Goal: Task Accomplishment & Management: Manage account settings

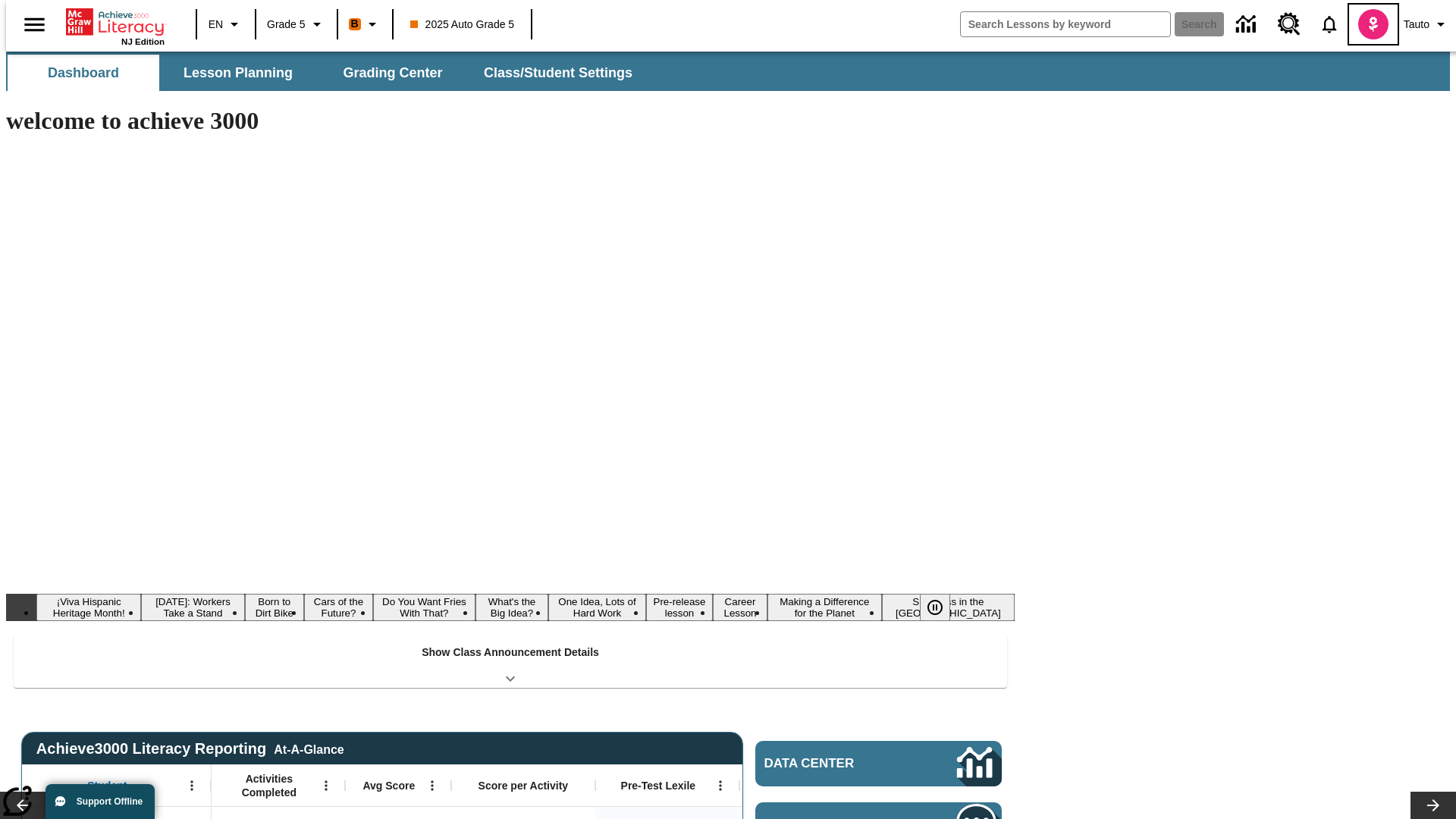
click at [1364, 24] on img "Select a new avatar" at bounding box center [1373, 24] width 30 height 30
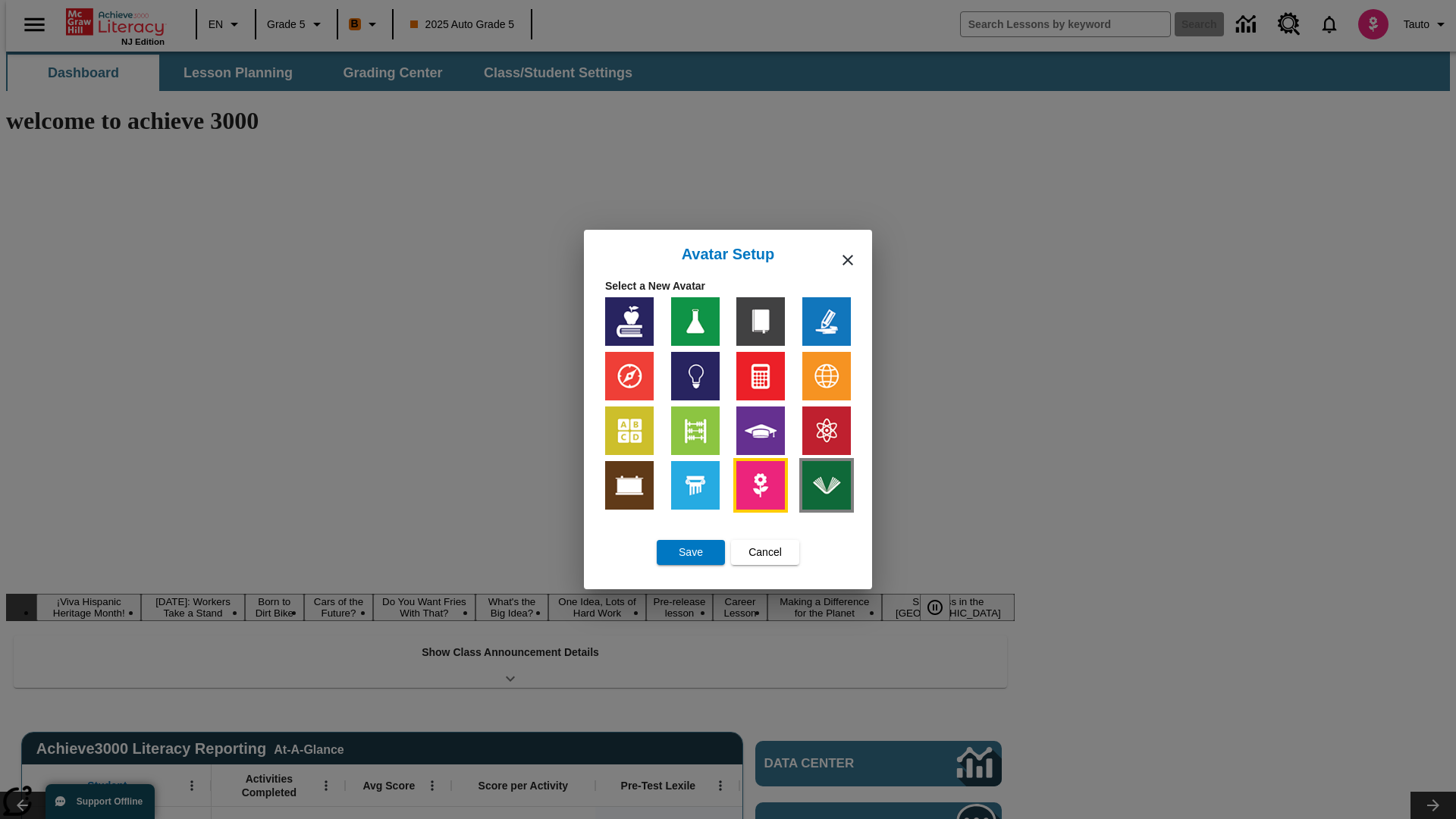
click at [825, 486] on img at bounding box center [826, 486] width 49 height 49
click at [691, 552] on span "Save" at bounding box center [690, 552] width 24 height 16
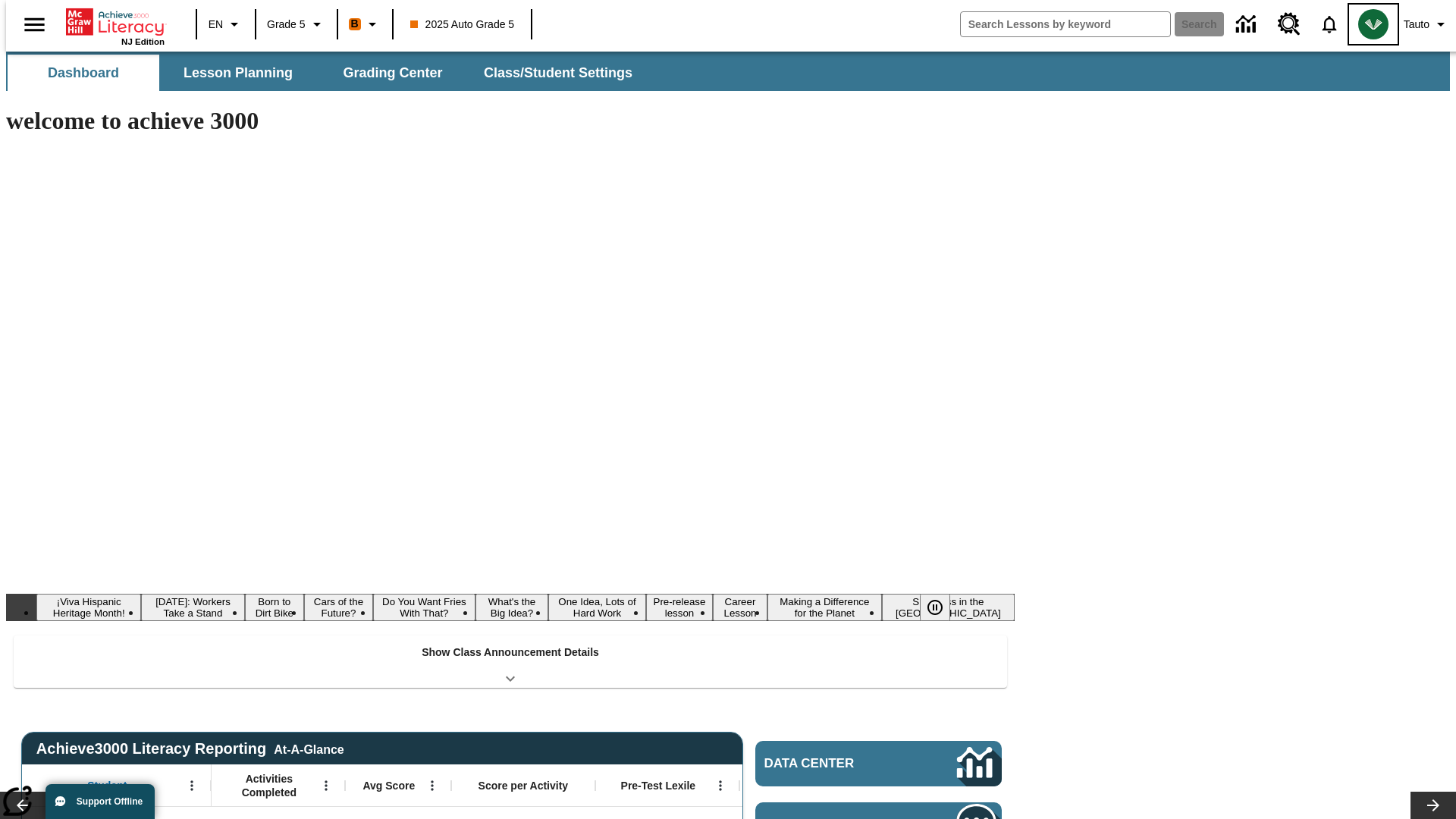
click at [1364, 24] on img "Select a new avatar" at bounding box center [1373, 24] width 30 height 30
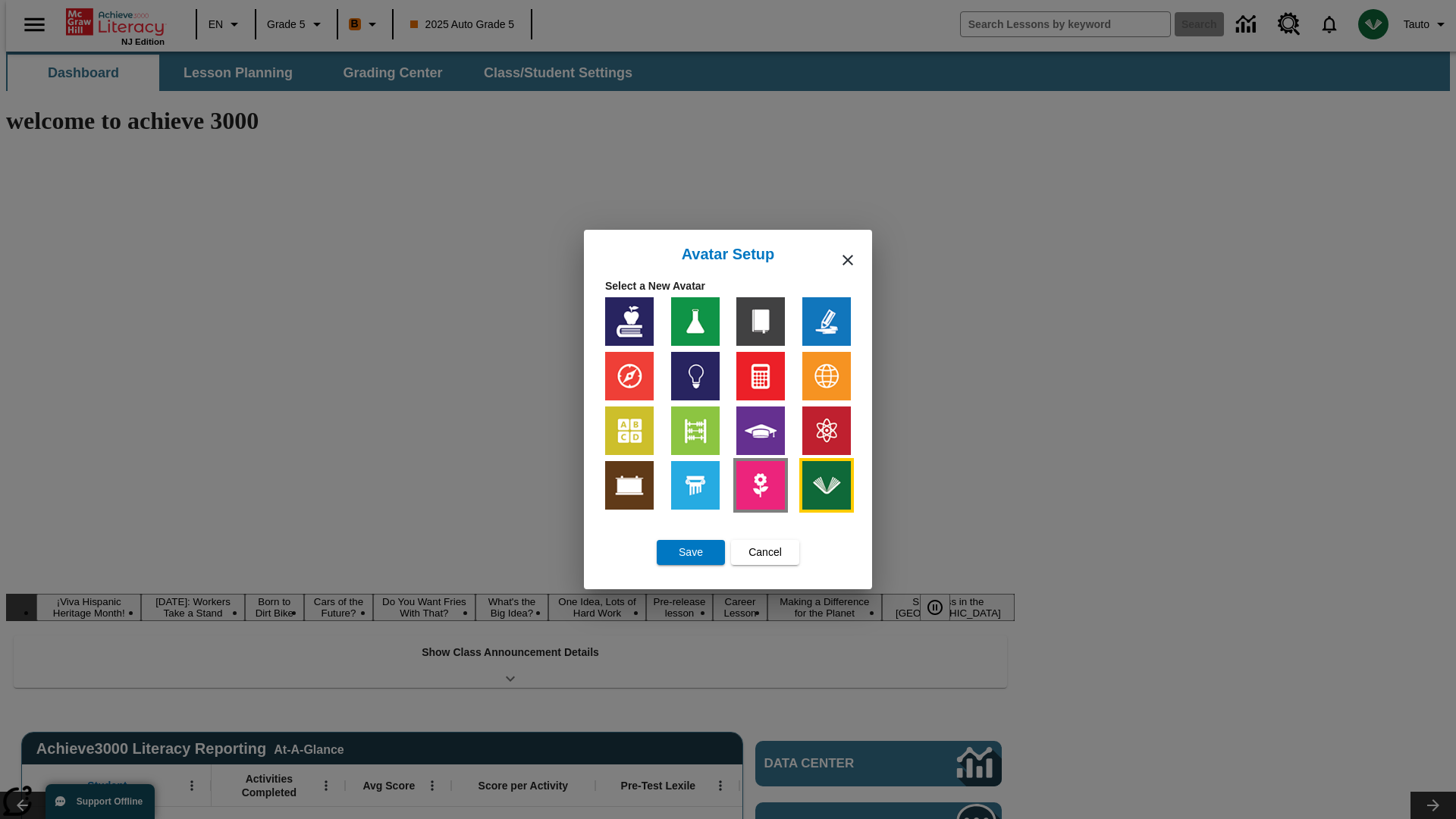
click at [761, 486] on img at bounding box center [761, 486] width 49 height 49
click at [765, 552] on span "Cancel" at bounding box center [765, 552] width 34 height 16
